Goal: Task Accomplishment & Management: Manage account settings

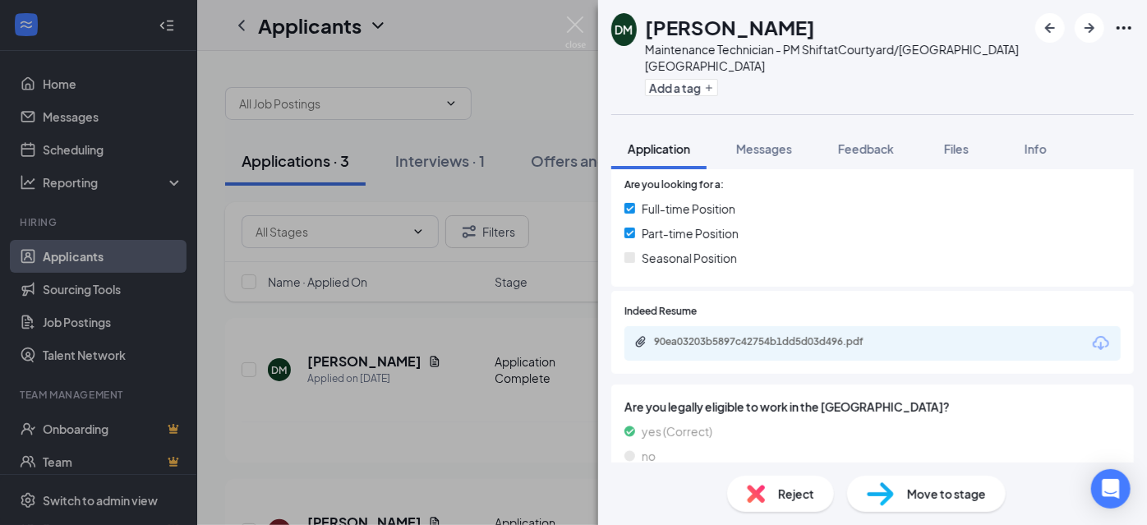
scroll to position [373, 0]
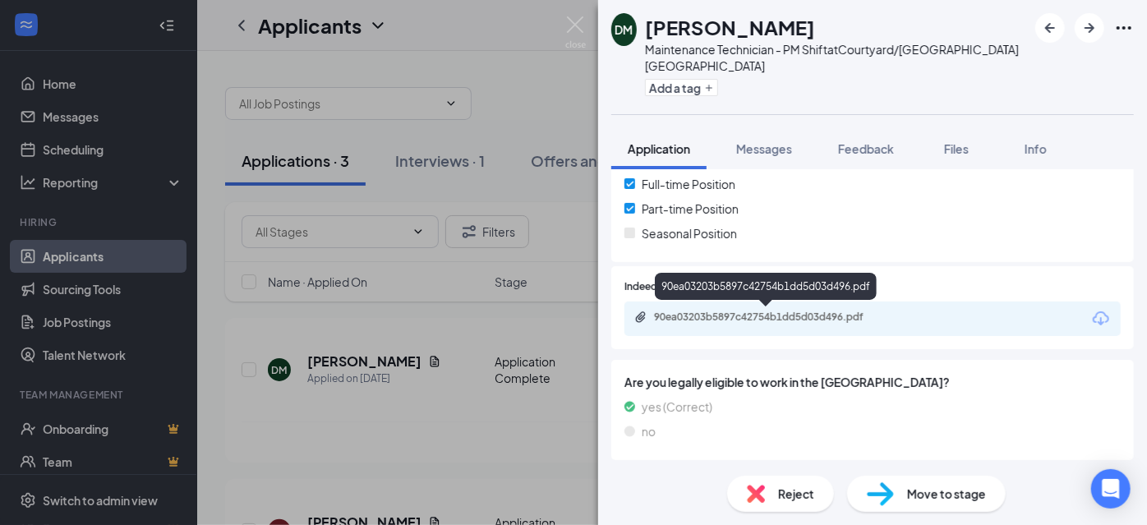
click at [769, 319] on div "90ea03203b5897c42754b1dd5d03d496.pdf" at bounding box center [769, 317] width 230 height 13
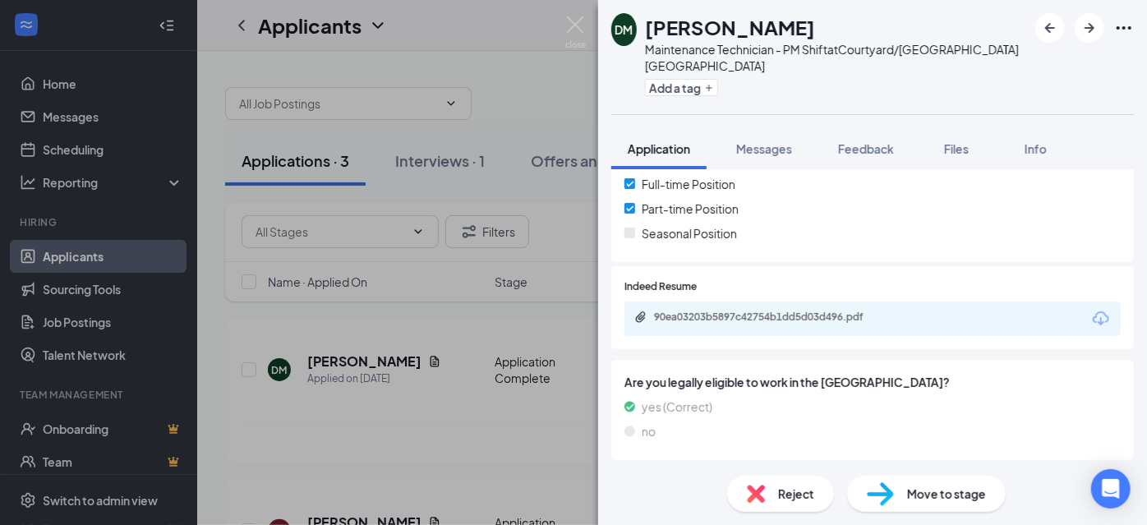
scroll to position [366, 0]
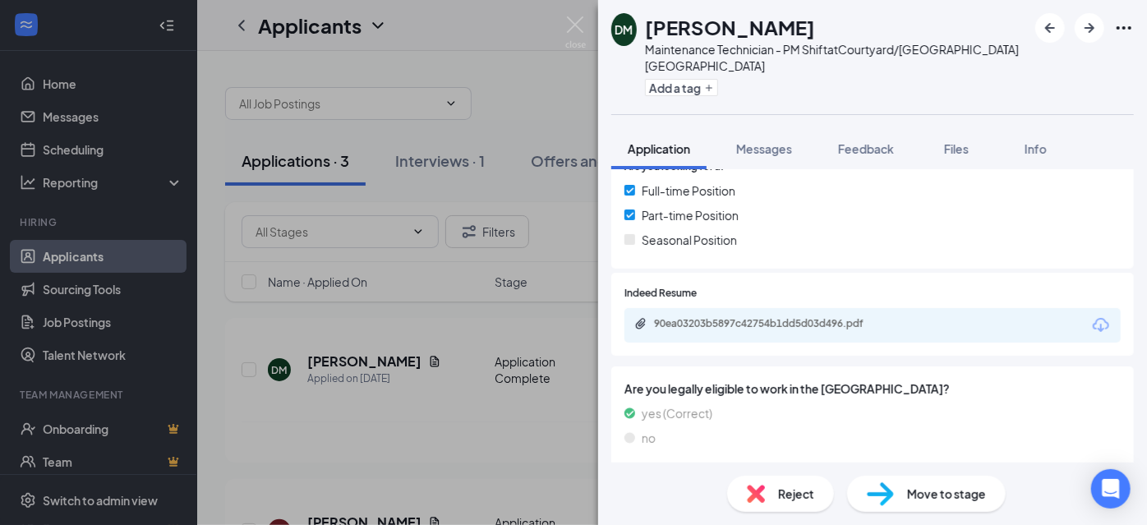
click at [523, 99] on div "[PERSON_NAME] Maintenance Technician - PM Shift at [GEOGRAPHIC_DATA]/Residence …" at bounding box center [573, 262] width 1147 height 525
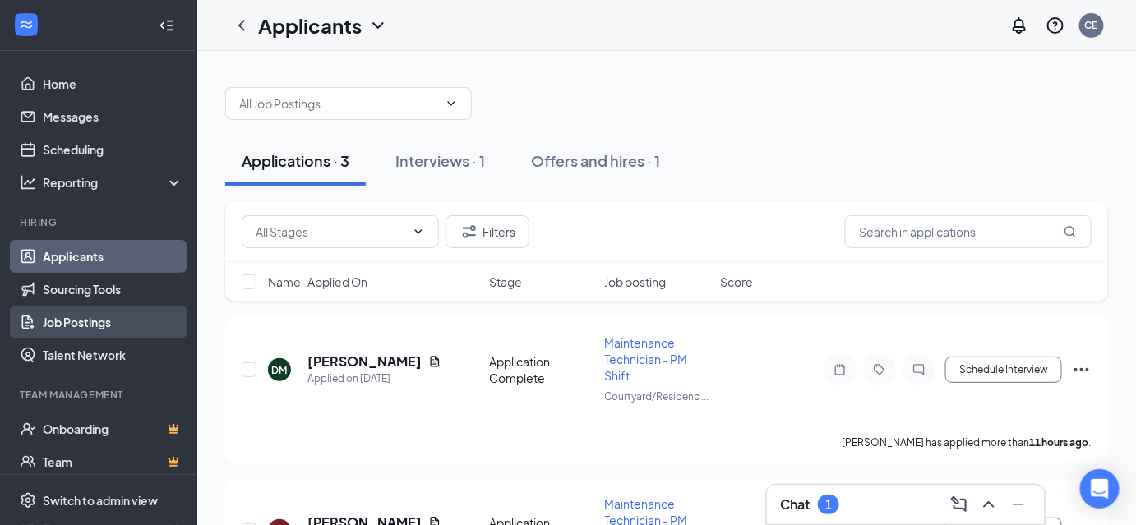
click at [94, 324] on link "Job Postings" at bounding box center [113, 322] width 141 height 33
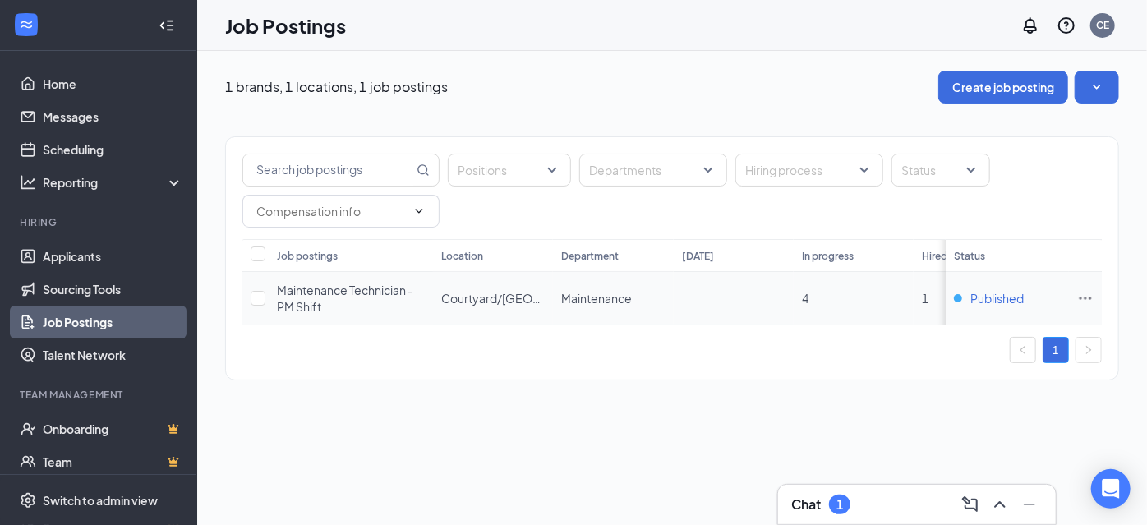
click at [1011, 301] on span "Published" at bounding box center [996, 298] width 53 height 16
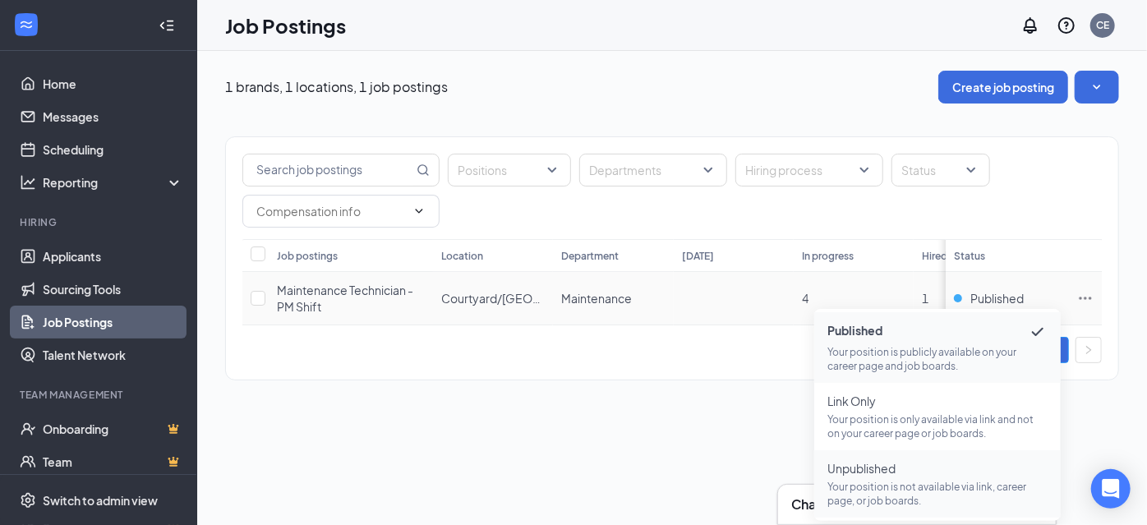
click at [885, 485] on p "Your position is not available via link, career page, or job boards." at bounding box center [937, 494] width 220 height 28
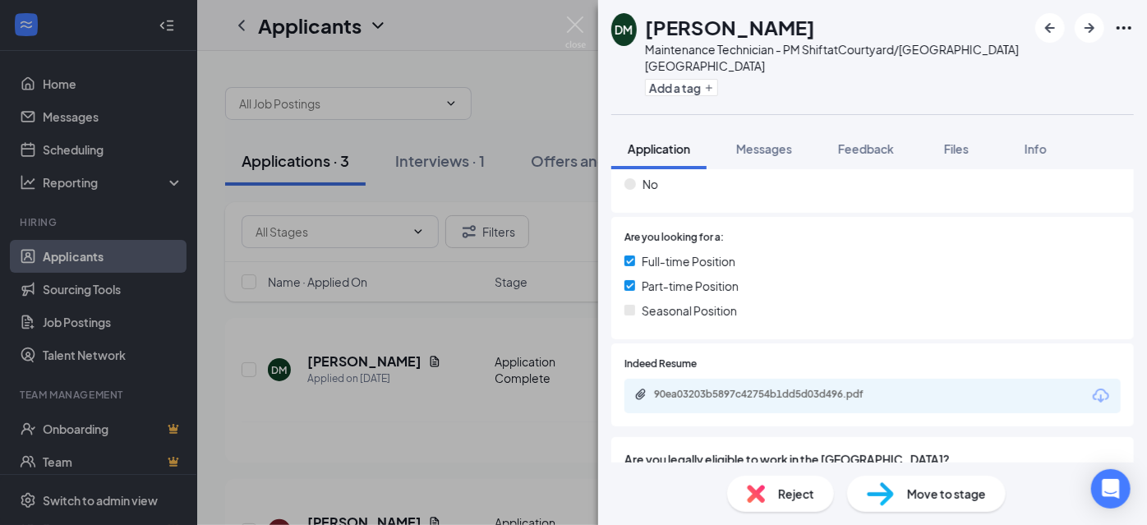
scroll to position [298, 0]
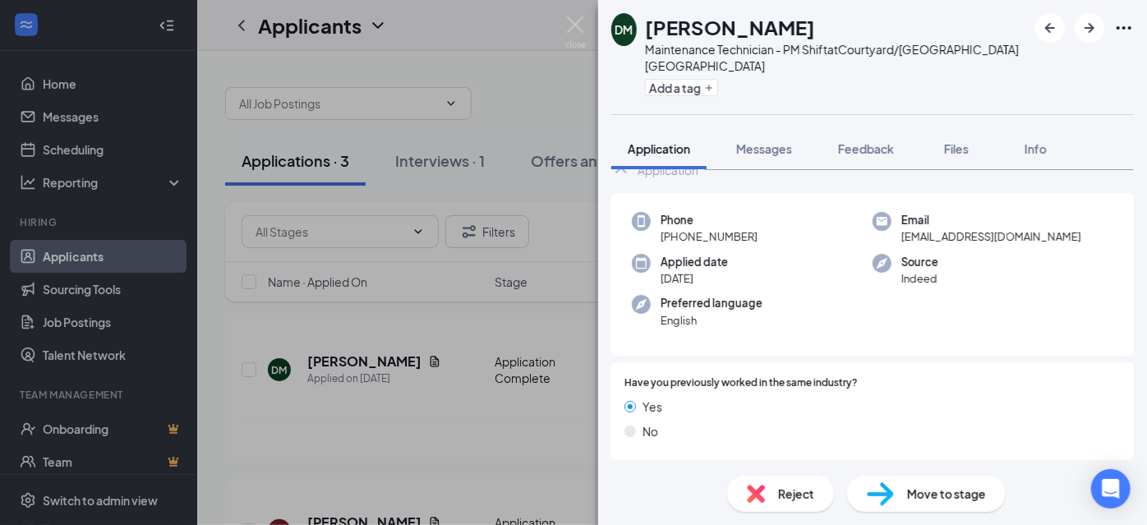
scroll to position [366, 0]
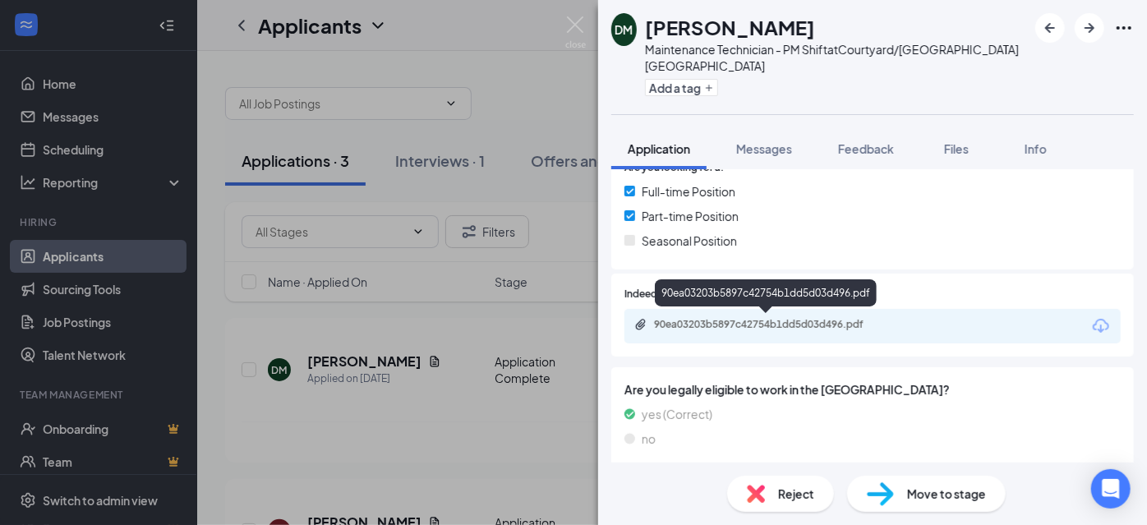
click at [771, 325] on div "90ea03203b5897c42754b1dd5d03d496.pdf" at bounding box center [769, 324] width 230 height 13
